Goal: Information Seeking & Learning: Learn about a topic

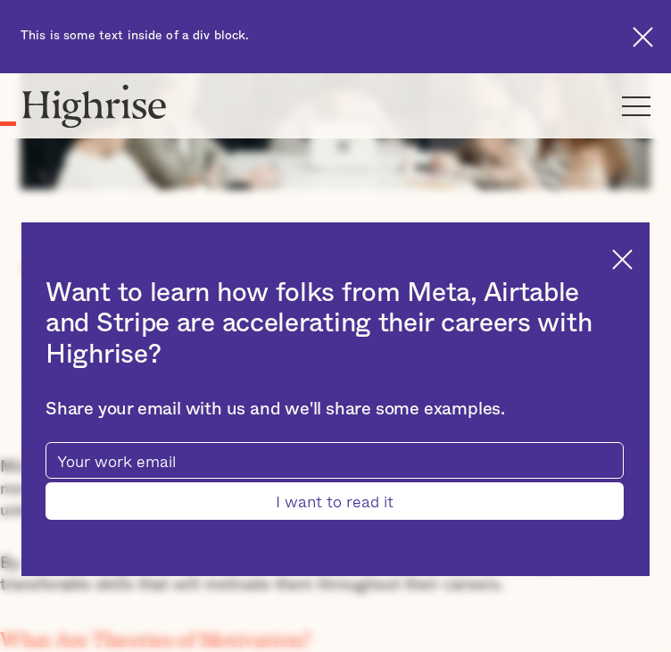
scroll to position [536, 0]
click at [489, 482] on input "I want to read it" at bounding box center [335, 501] width 579 height 38
click at [551, 261] on div "Want to learn how folks from Meta, Airtable and Stripe are accelerating their c…" at bounding box center [335, 399] width 629 height 354
click at [612, 249] on img at bounding box center [622, 259] width 21 height 21
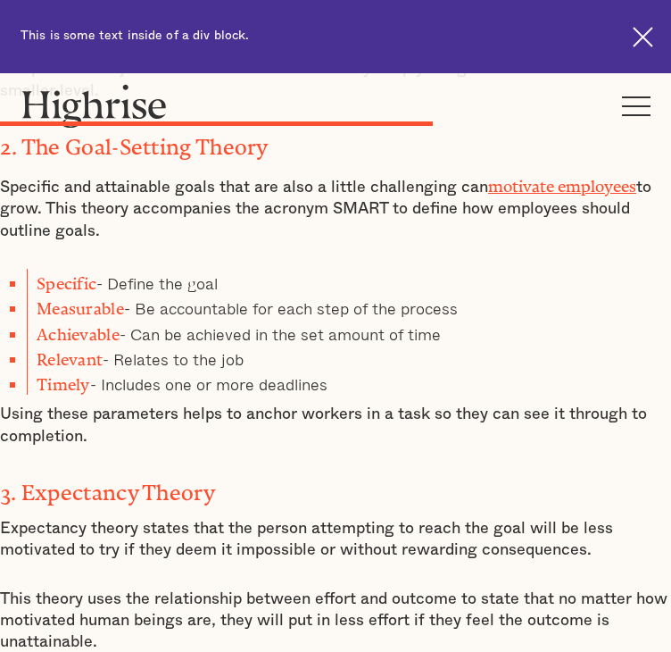
scroll to position [5041, 0]
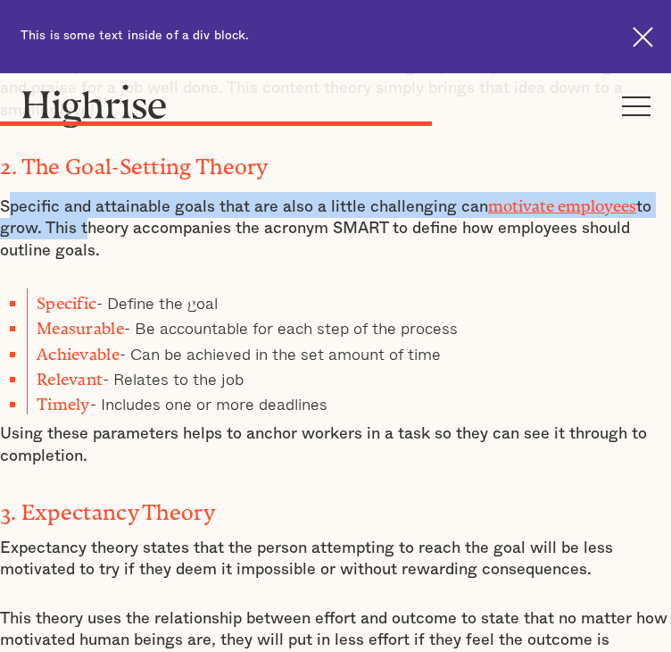
drag, startPoint x: 2, startPoint y: 238, endPoint x: 75, endPoint y: 261, distance: 76.5
click at [75, 261] on p "Specific and attainable goals that are also a little challenging can motivate e…" at bounding box center [335, 227] width 671 height 70
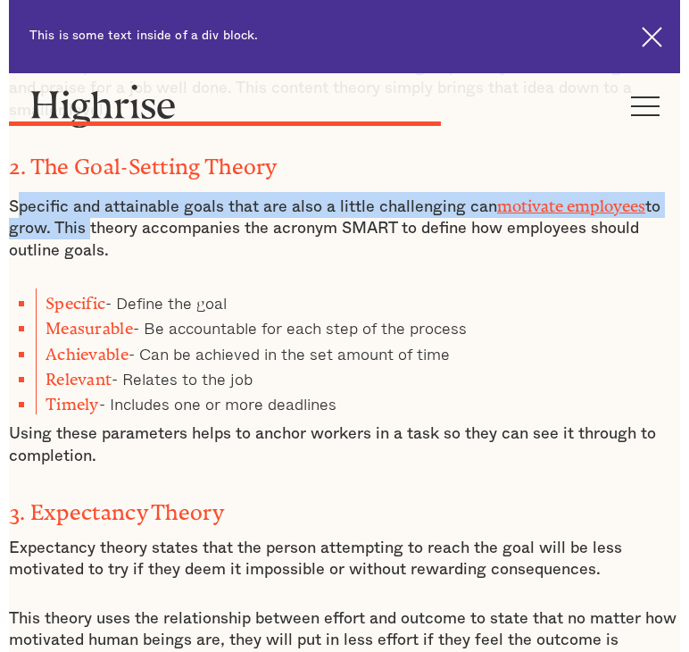
scroll to position [5075, 0]
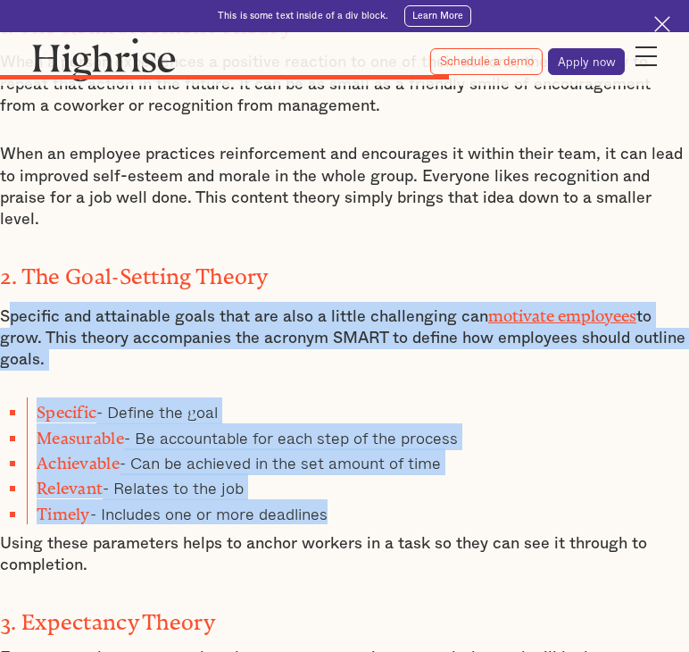
drag, startPoint x: 1, startPoint y: 213, endPoint x: 428, endPoint y: 383, distance: 459.3
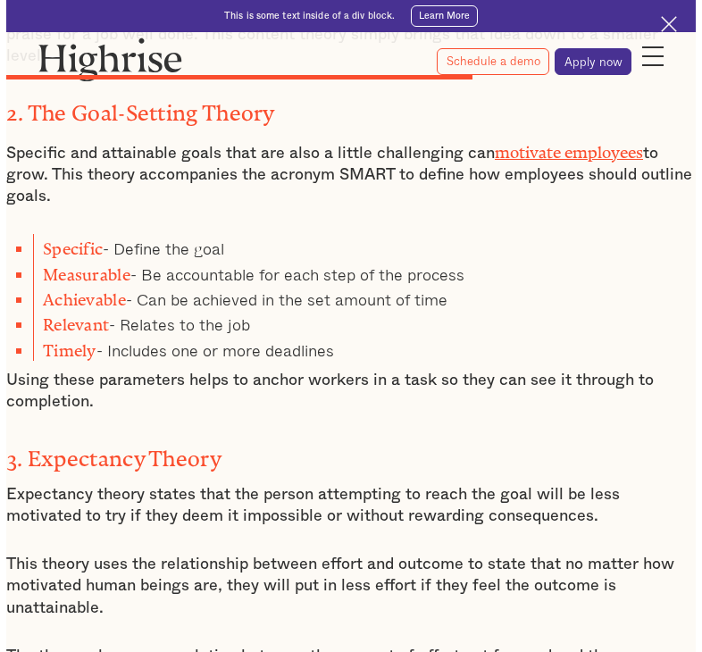
scroll to position [5240, 0]
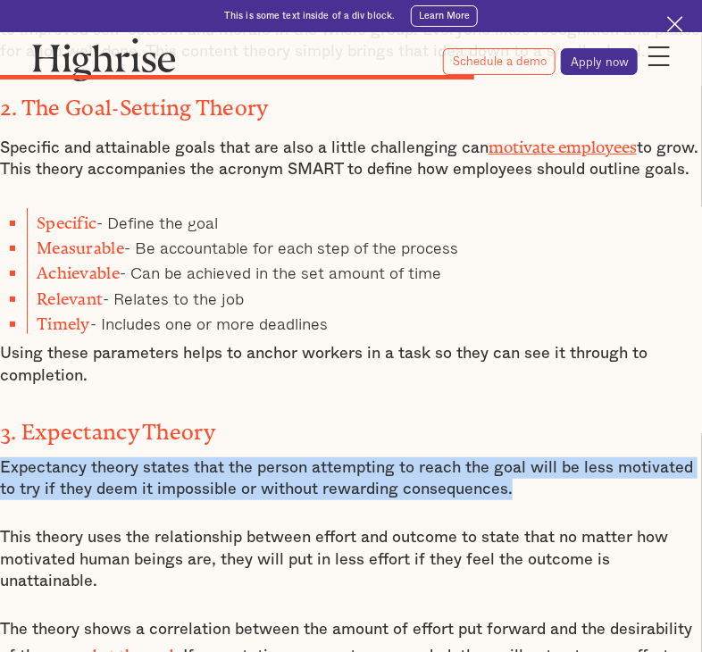
drag, startPoint x: 479, startPoint y: 378, endPoint x: -10, endPoint y: 347, distance: 489.3
copy p "Expectancy theory states that the person attempting to reach the goal will be l…"
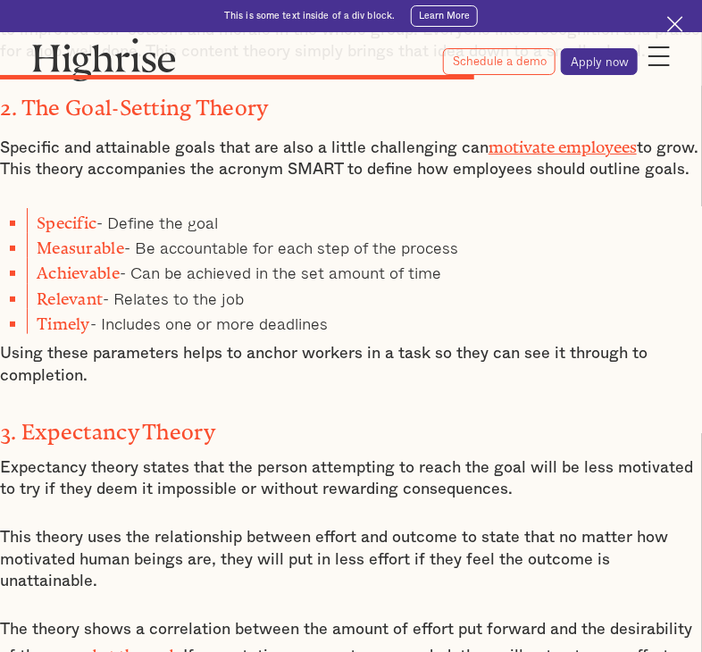
click at [221, 527] on p "This theory uses the relationship between effort and outcome to state that no m…" at bounding box center [351, 559] width 702 height 65
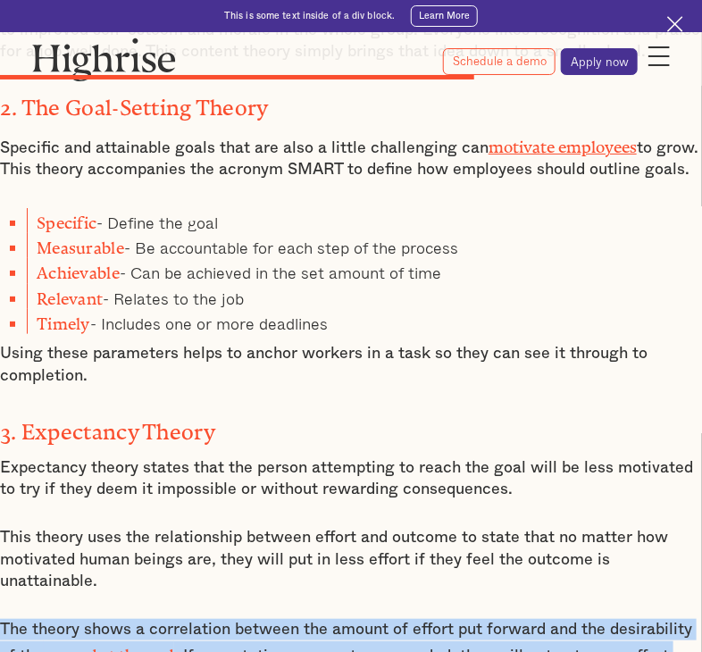
drag, startPoint x: 640, startPoint y: 517, endPoint x: -5, endPoint y: 487, distance: 646.2
copy p "The theory shows a correlation between the amount of effort put forward and the…"
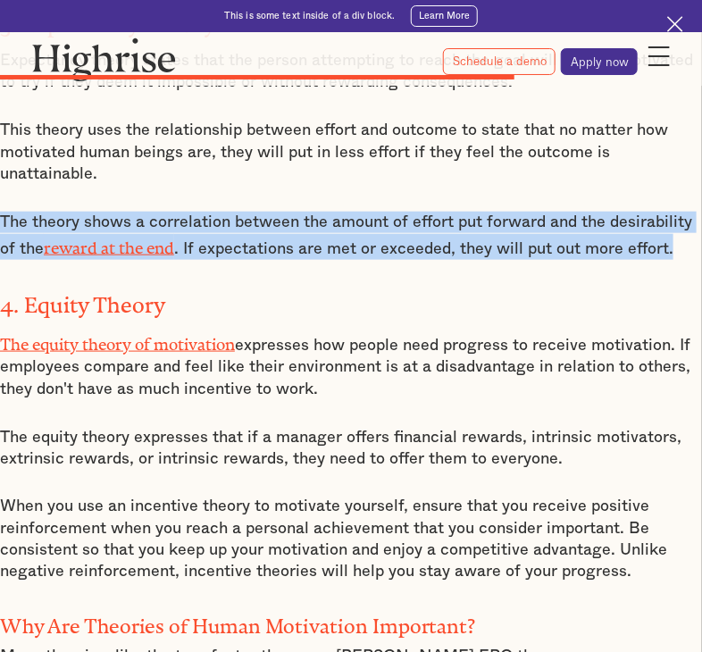
scroll to position [5629, 0]
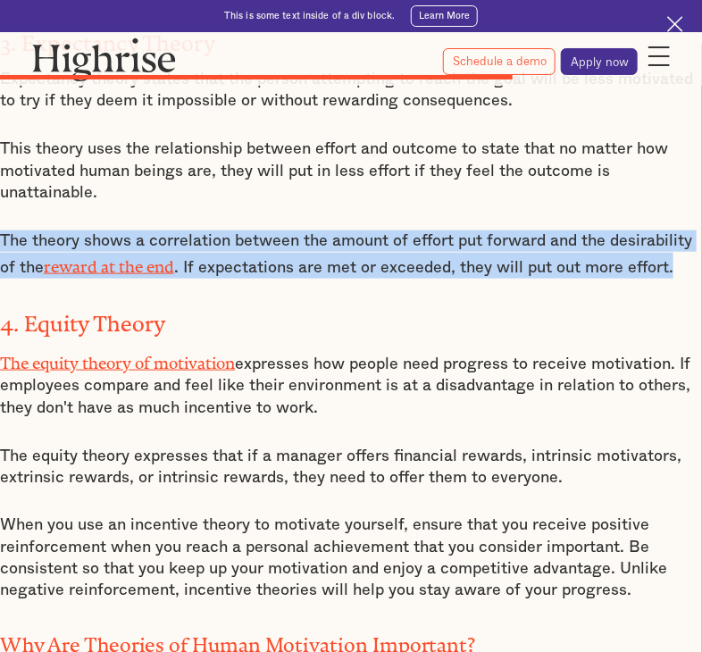
drag, startPoint x: 312, startPoint y: 256, endPoint x: -4, endPoint y: 204, distance: 319.4
copy p "The equity theory of motivation expresses how people need progress to receive m…"
